Goal: Browse casually: Explore the website without a specific task or goal

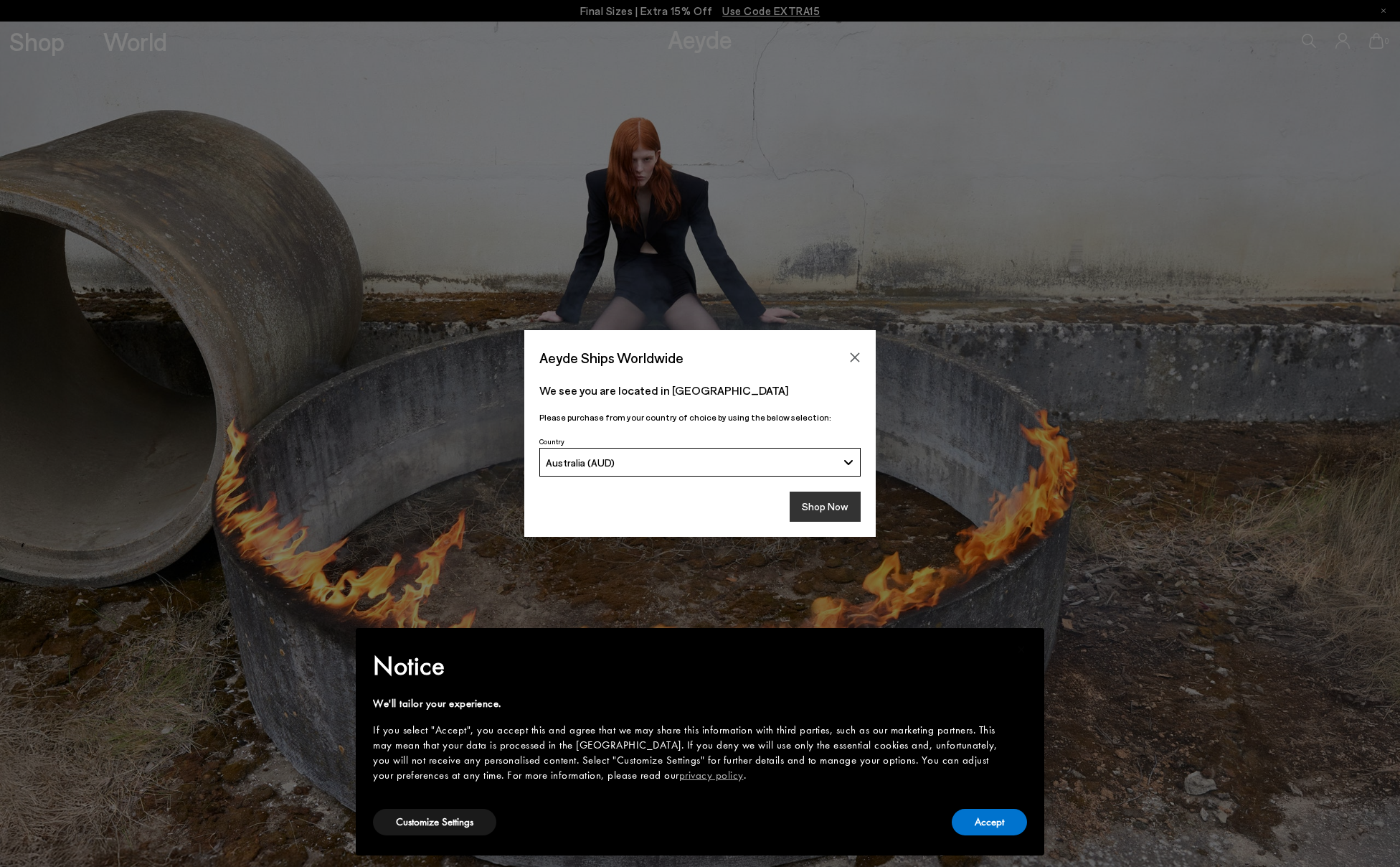
click at [837, 508] on button "Shop Now" at bounding box center [825, 506] width 71 height 30
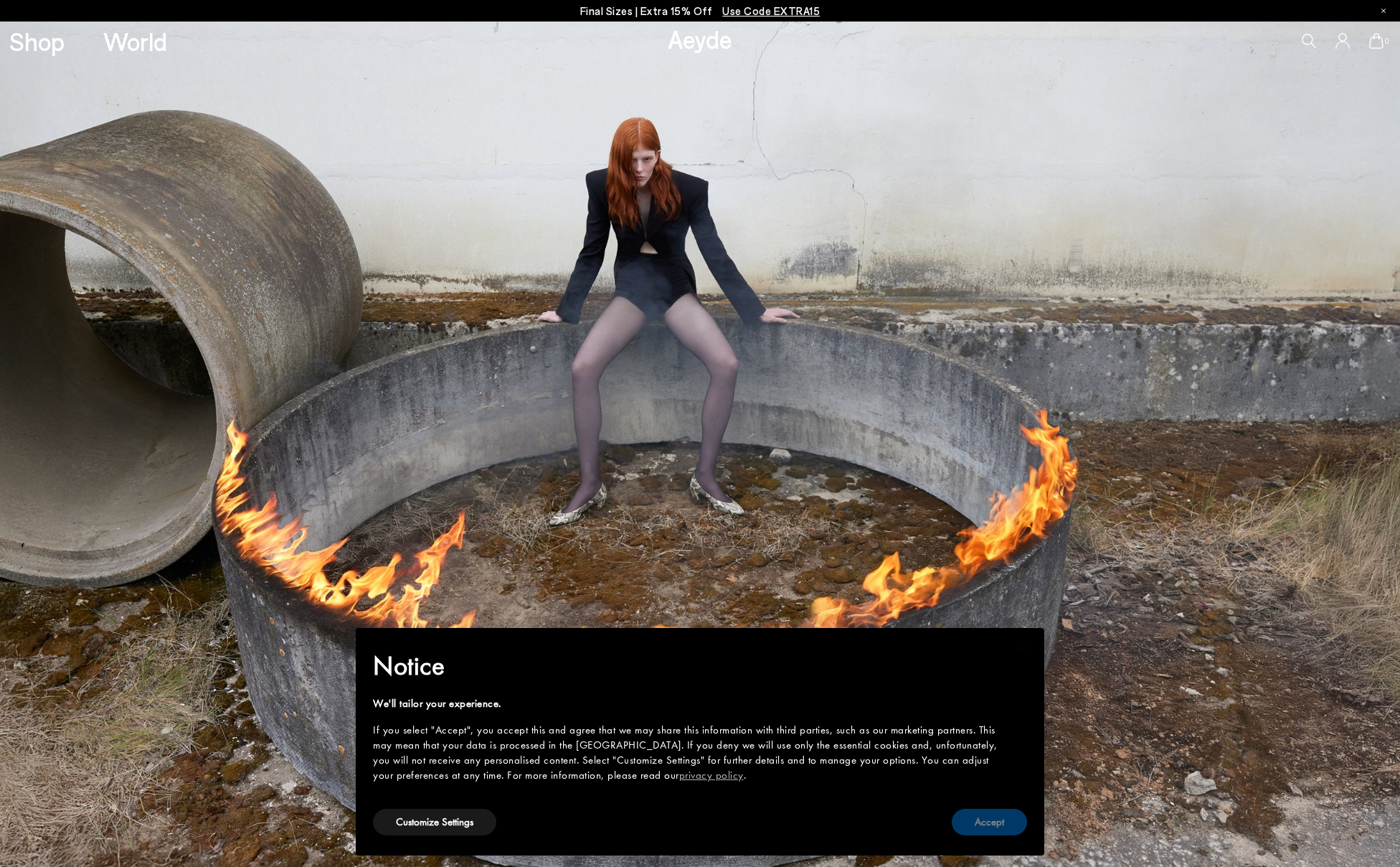
click at [998, 817] on button "Accept" at bounding box center [989, 822] width 75 height 27
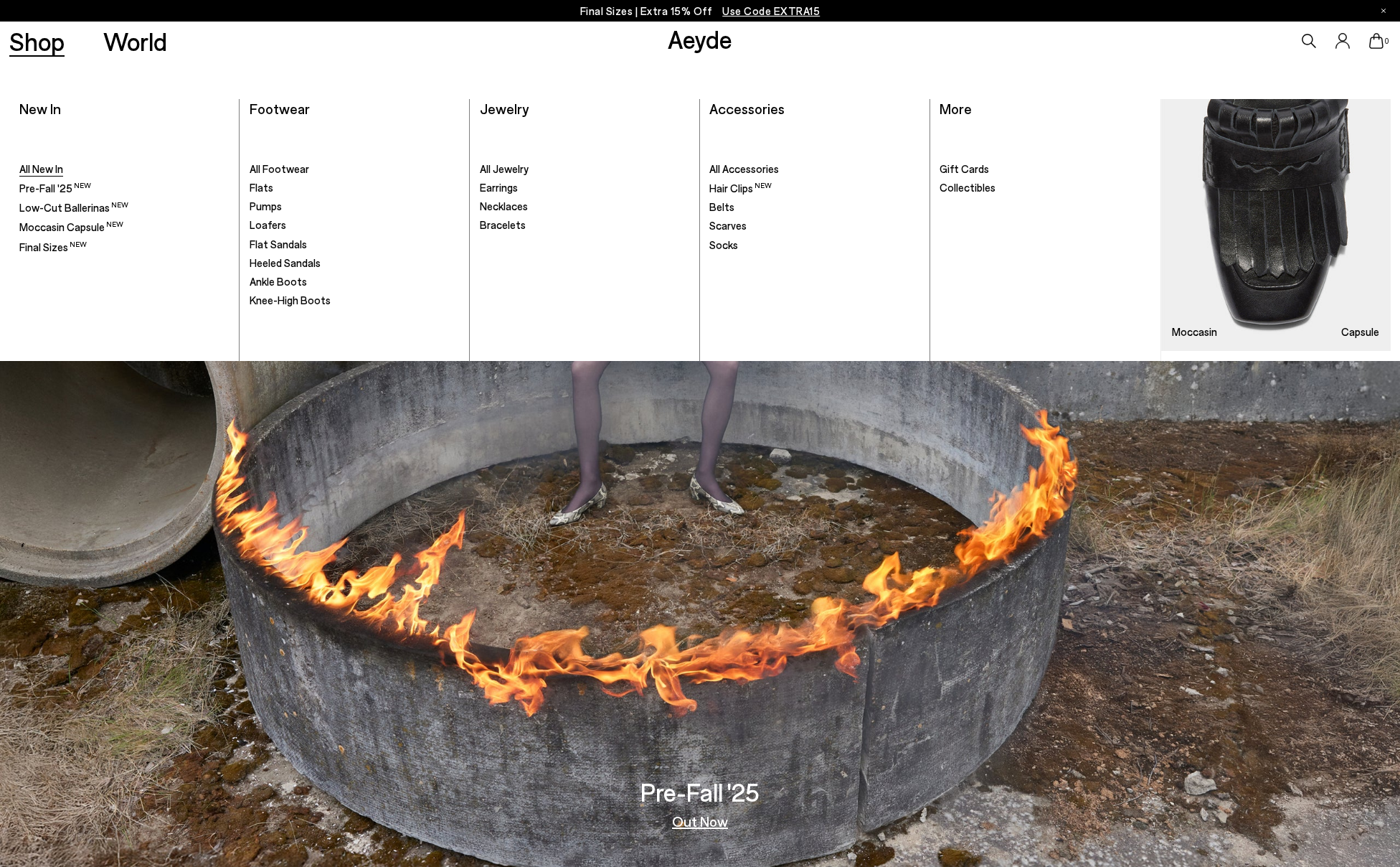
click at [37, 170] on span "All New In" at bounding box center [41, 168] width 44 height 13
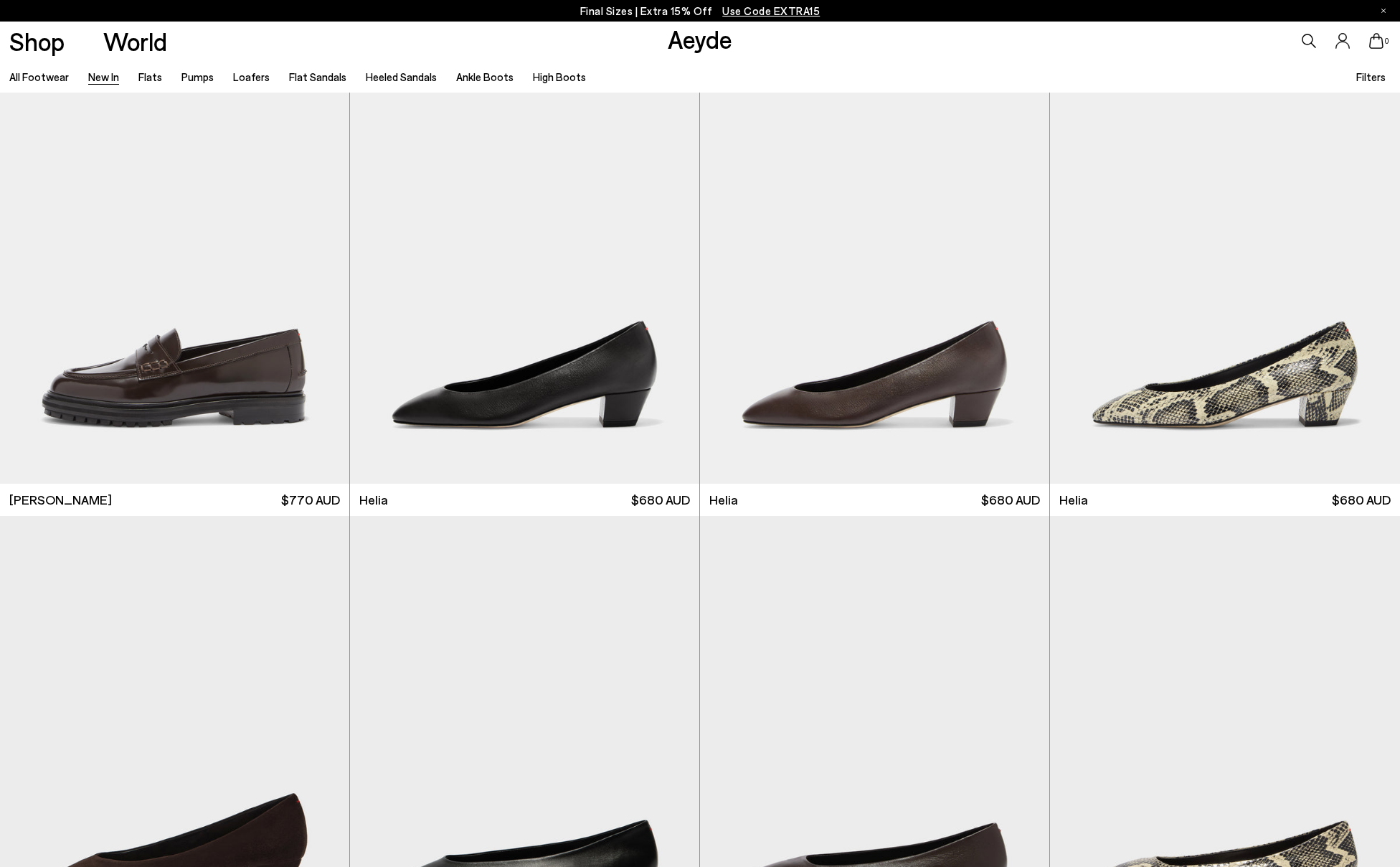
scroll to position [1511, 0]
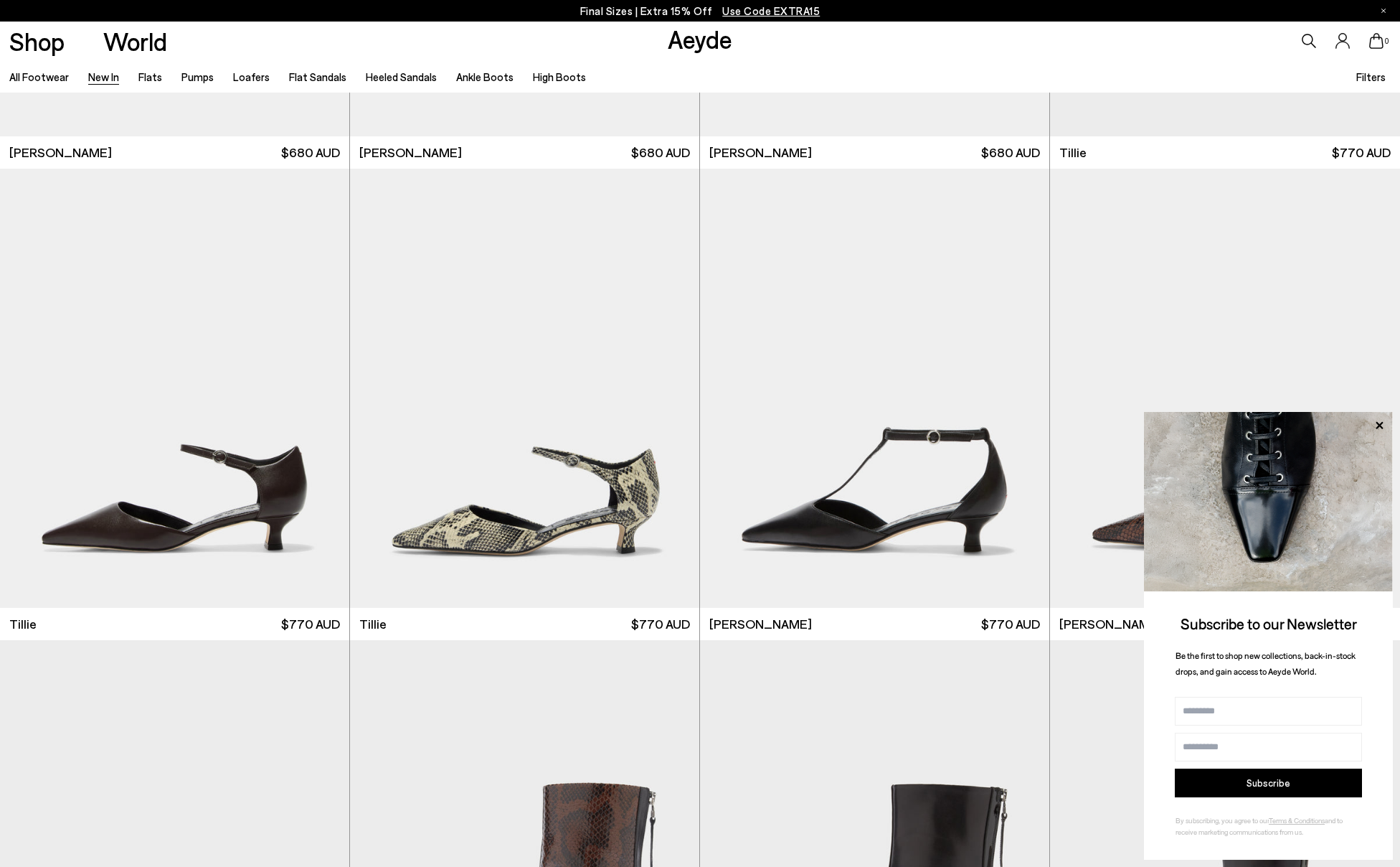
scroll to position [3728, 0]
